Goal: Find specific page/section: Find specific page/section

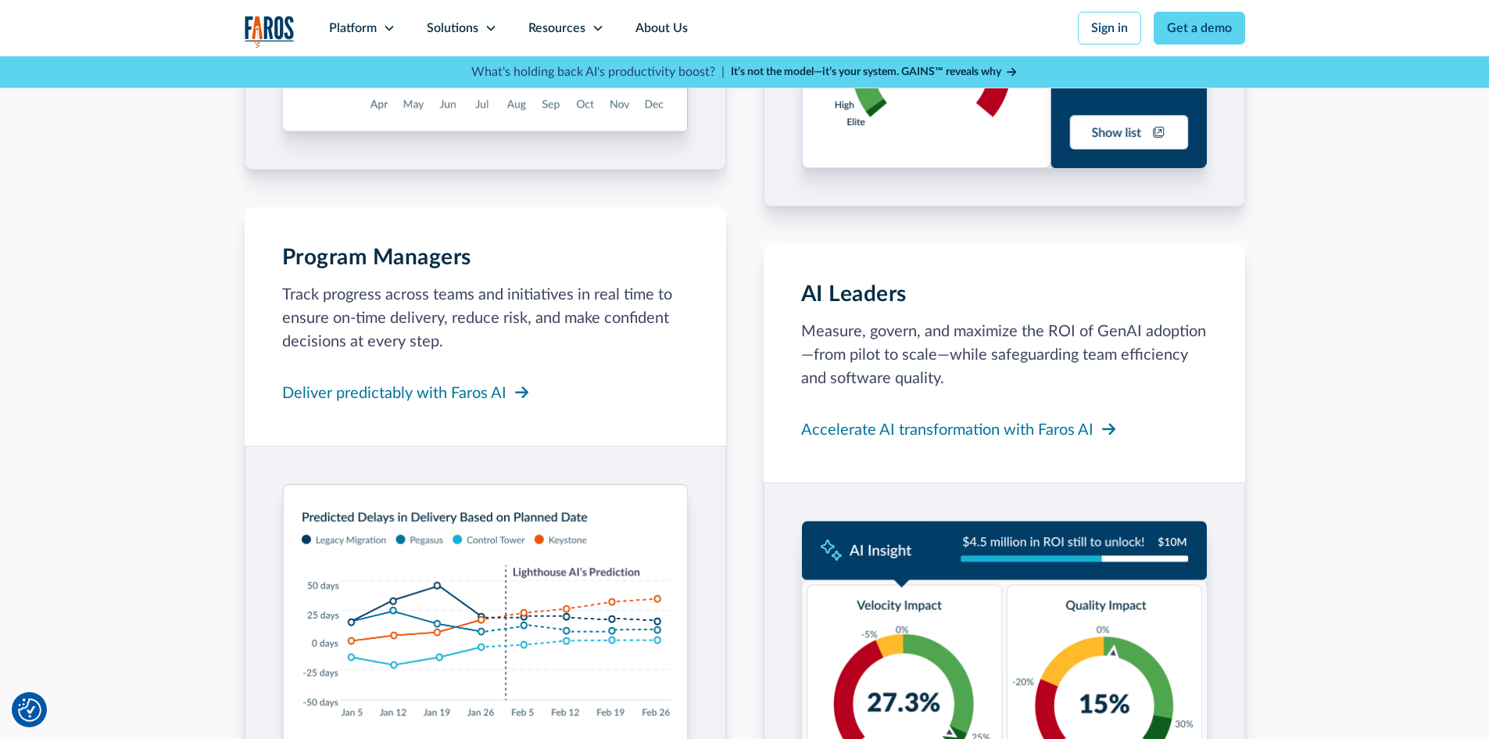
scroll to position [1798, 0]
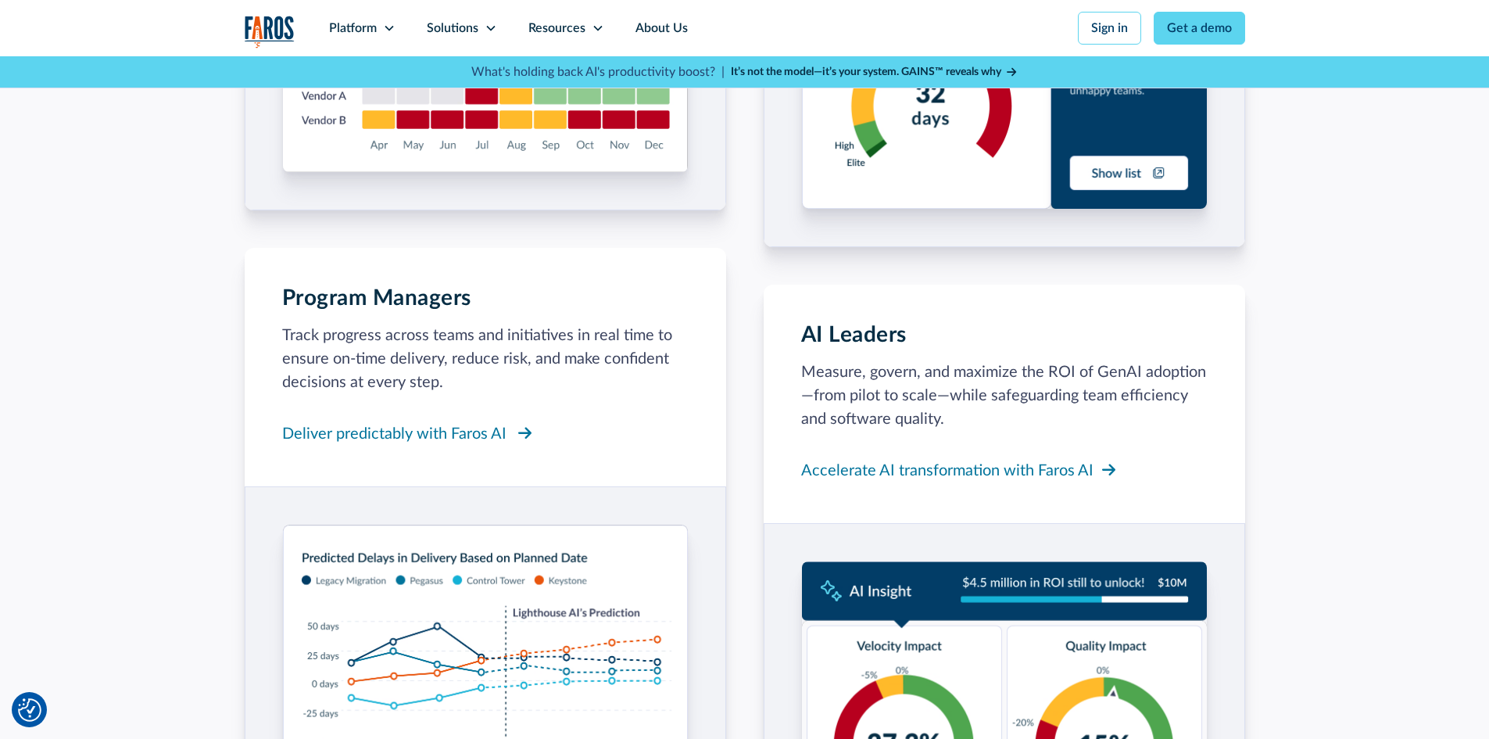
click at [427, 439] on div "Deliver predictably with Faros AI" at bounding box center [394, 433] width 224 height 23
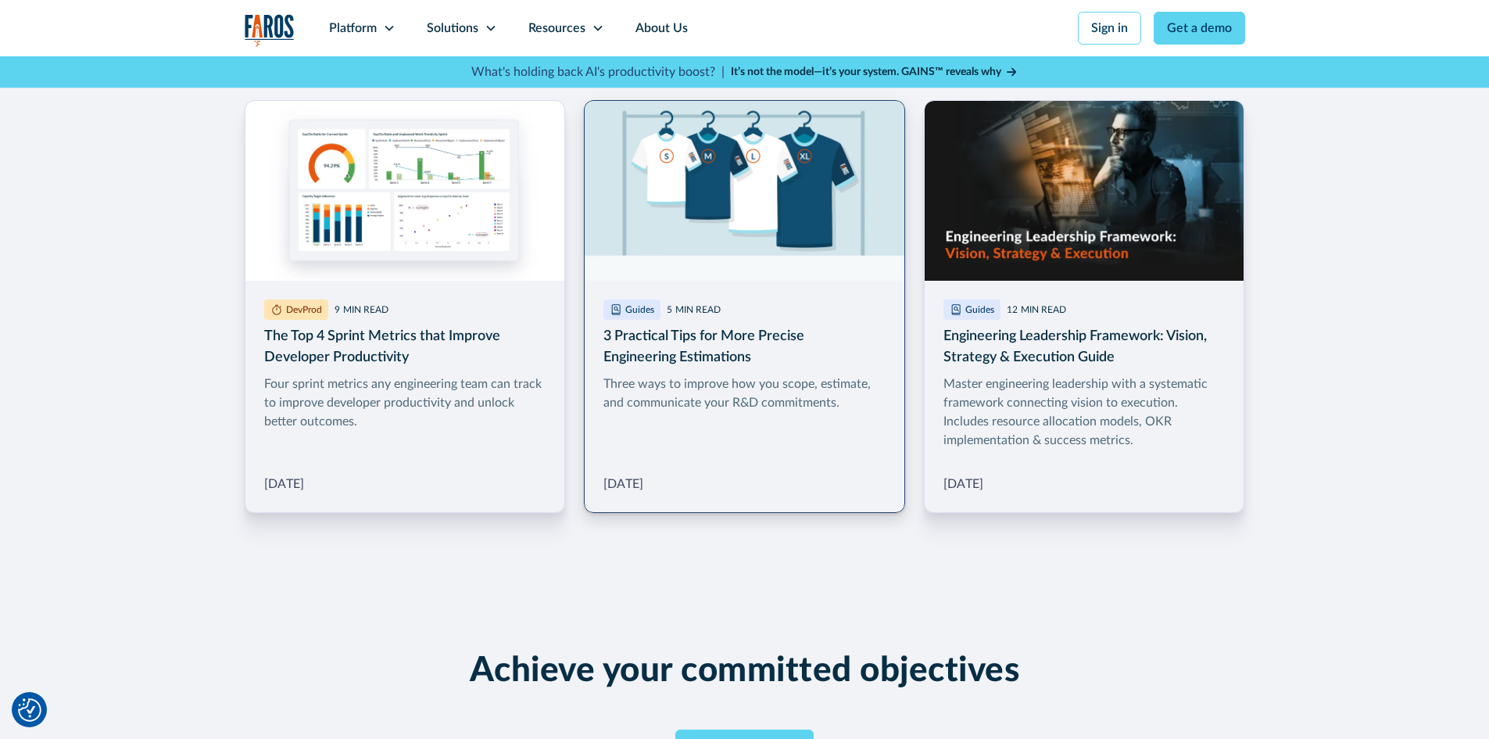
scroll to position [2658, 0]
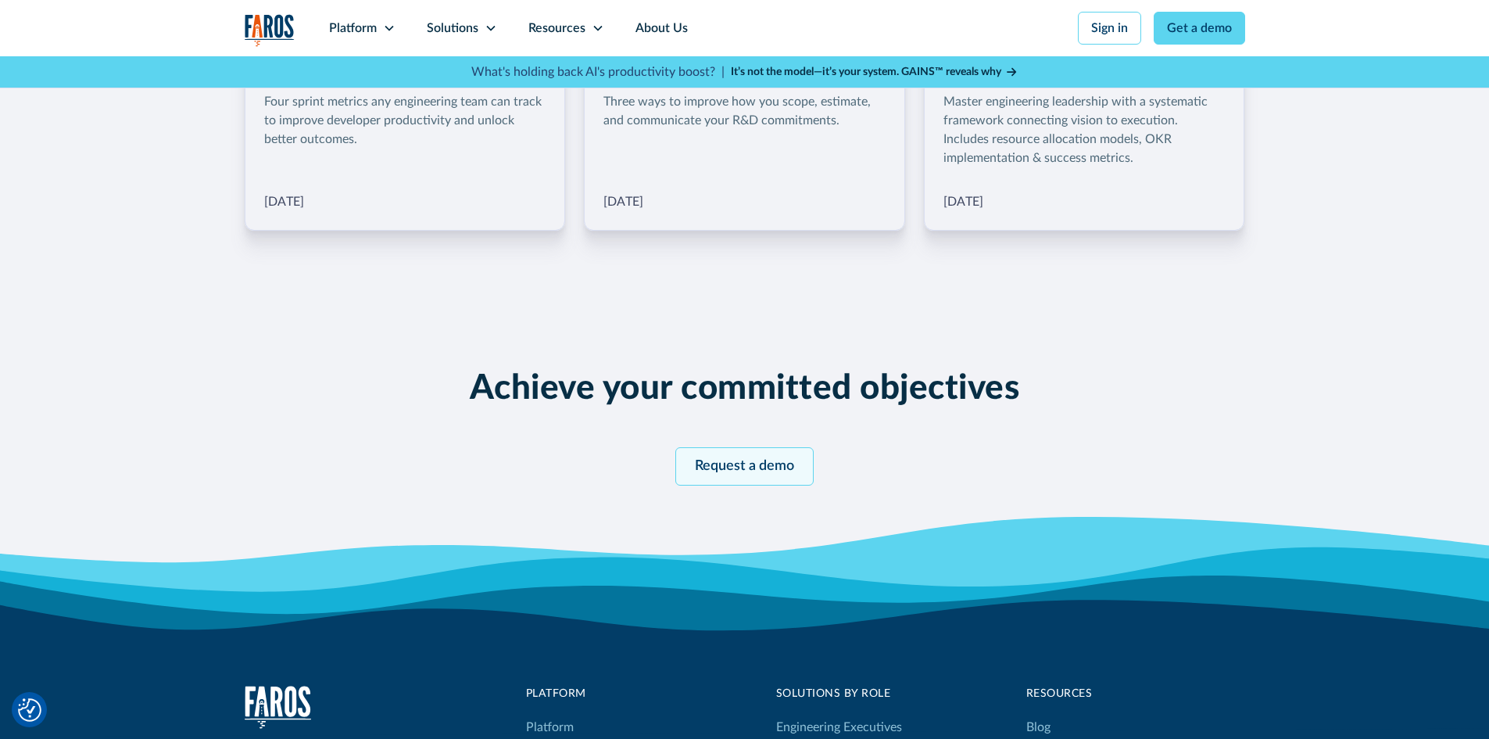
click at [727, 457] on link "Request a demo" at bounding box center [744, 466] width 138 height 38
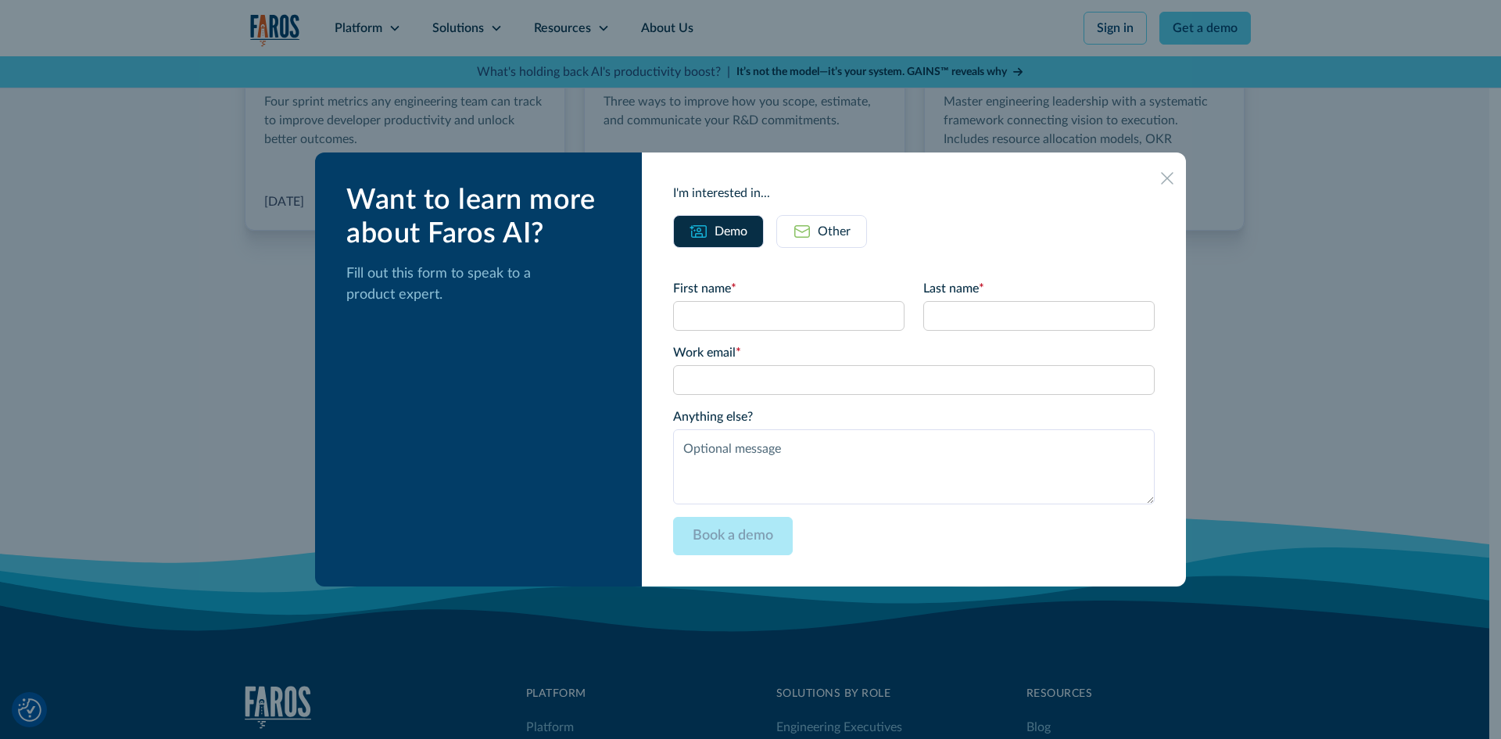
click at [1161, 177] on icon at bounding box center [1167, 178] width 13 height 13
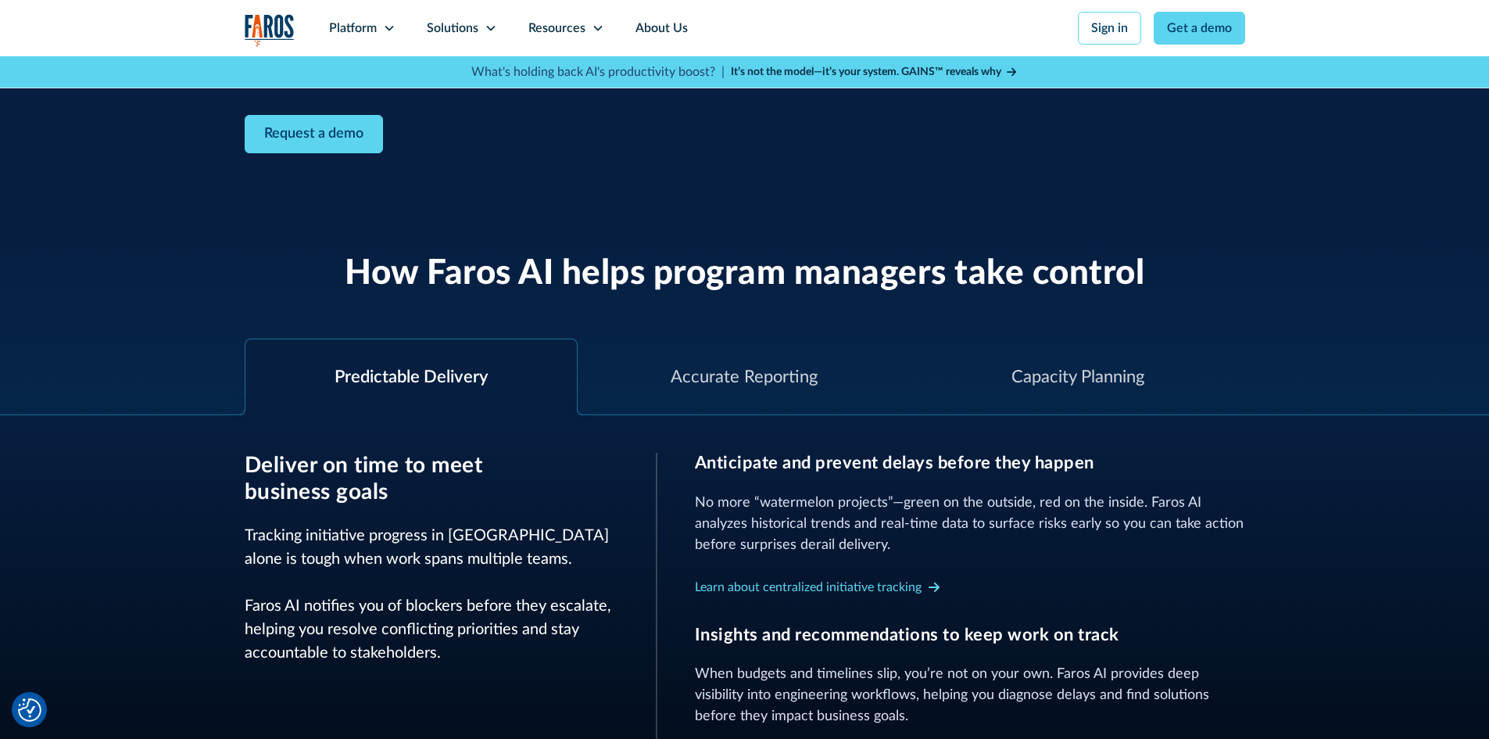
scroll to position [313, 0]
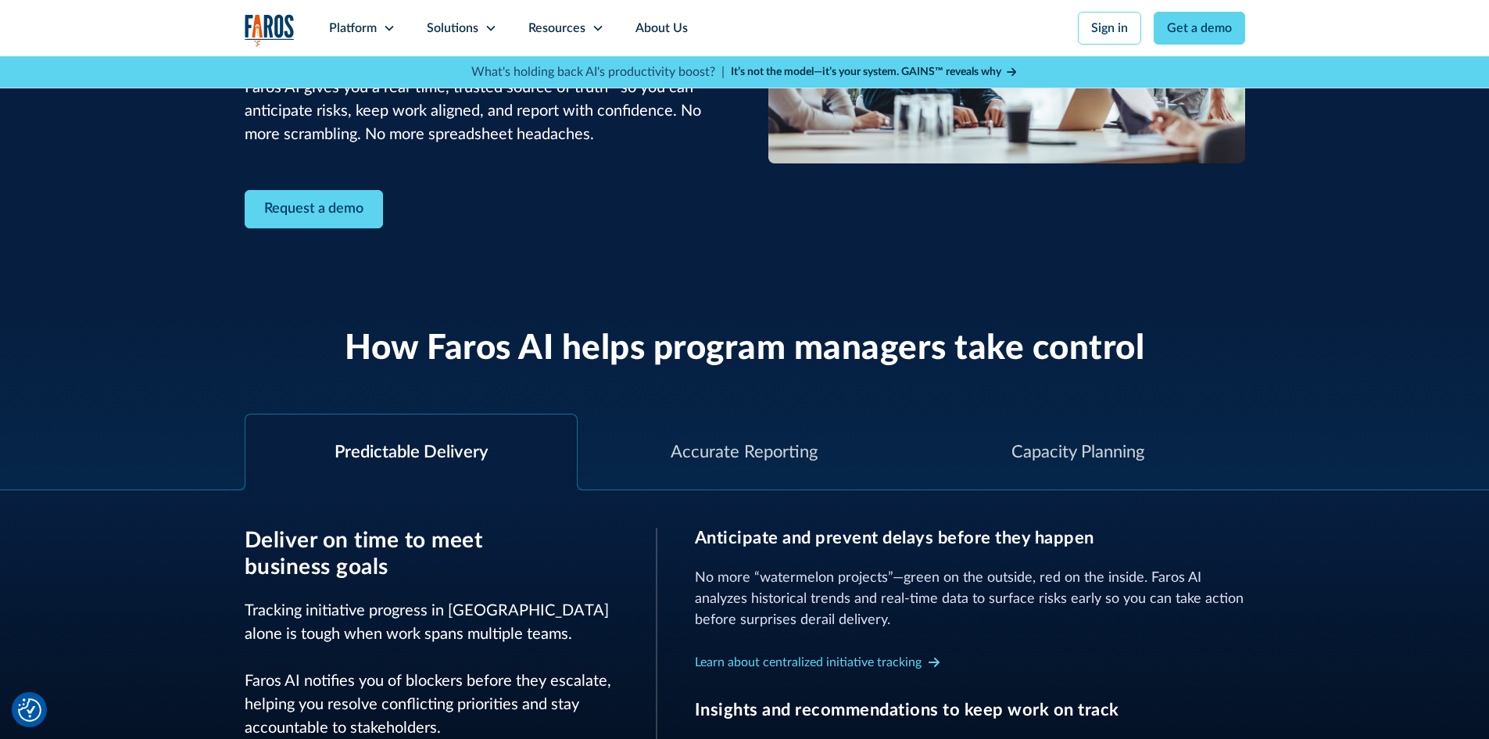
click at [446, 450] on div "Predictable Delivery" at bounding box center [411, 452] width 153 height 26
